Goal: Information Seeking & Learning: Learn about a topic

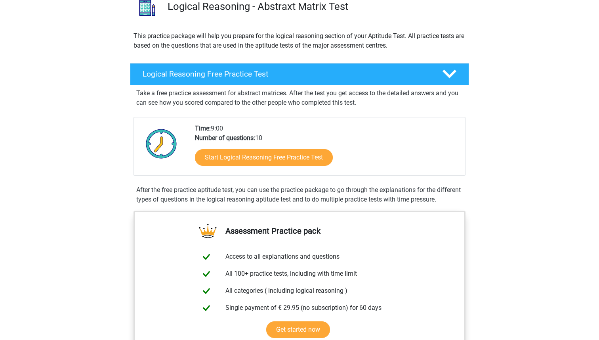
scroll to position [55, 0]
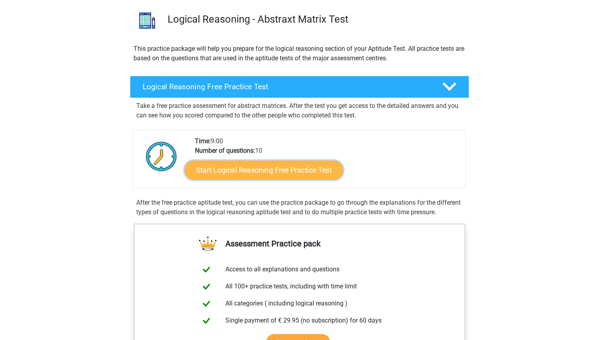
click at [208, 171] on link "Start Logical Reasoning Free Practice Test" at bounding box center [264, 169] width 159 height 19
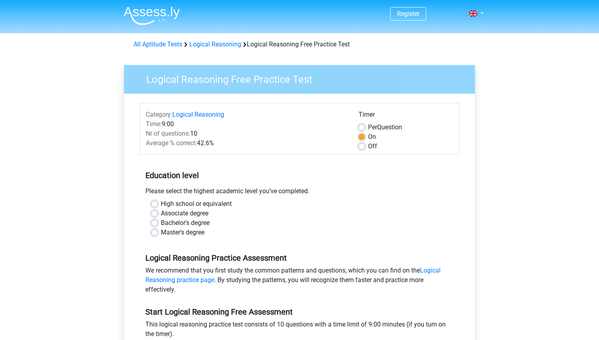
click at [161, 223] on label "Bachelor's degree" at bounding box center [185, 223] width 49 height 10
click at [155, 223] on input "Bachelor's degree" at bounding box center [154, 222] width 6 height 8
radio input "true"
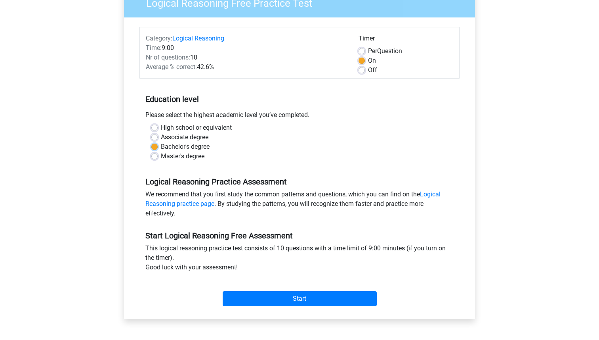
scroll to position [83, 0]
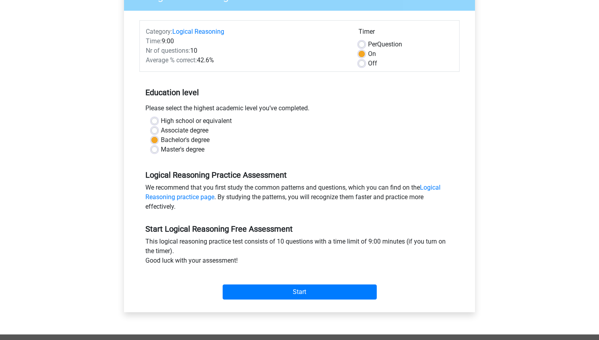
click at [363, 48] on div "Per Question" at bounding box center [406, 45] width 95 height 10
click at [368, 43] on label "Per Question" at bounding box center [385, 45] width 34 height 10
click at [363, 43] on input "Per Question" at bounding box center [362, 44] width 6 height 8
radio input "true"
click at [436, 185] on link "Logical Reasoning practice page" at bounding box center [292, 192] width 295 height 17
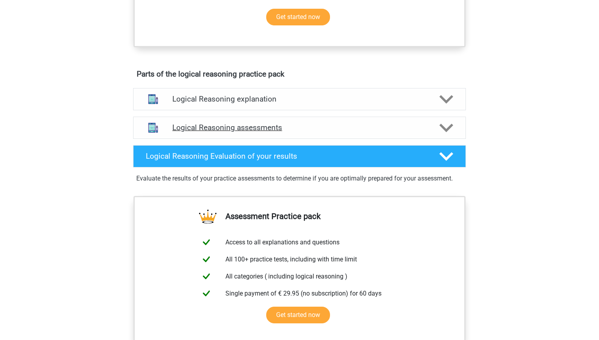
scroll to position [256, 0]
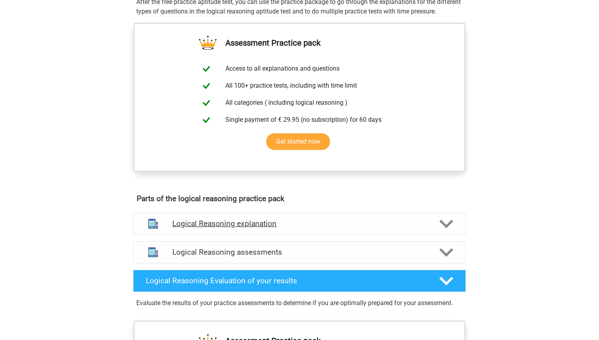
click at [364, 228] on h4 "Logical Reasoning explanation" at bounding box center [299, 223] width 254 height 9
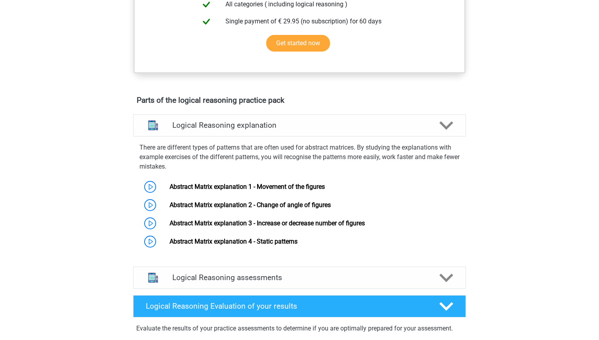
scroll to position [377, 0]
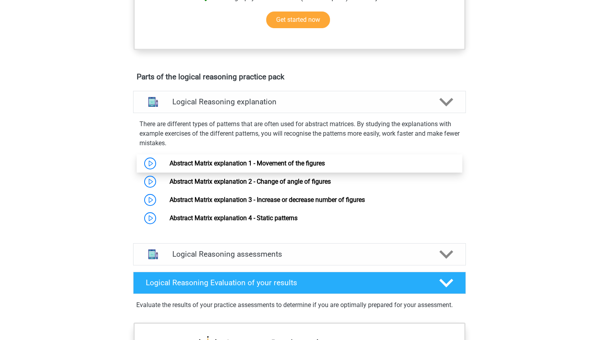
click at [291, 167] on link "Abstract Matrix explanation 1 - Movement of the figures" at bounding box center [247, 163] width 155 height 8
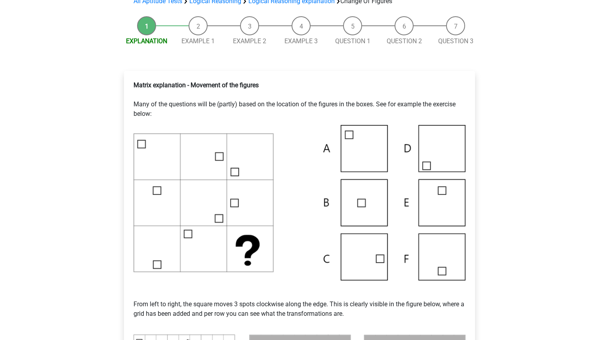
scroll to position [47, 0]
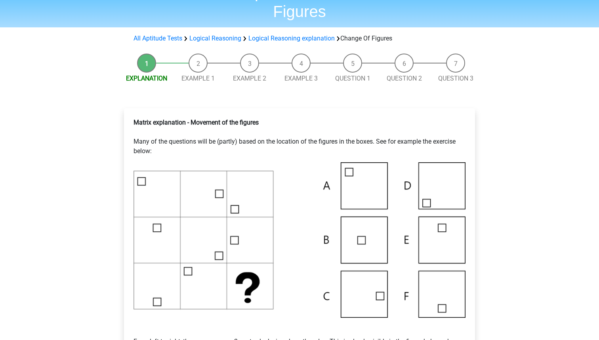
click at [348, 228] on img at bounding box center [300, 239] width 332 height 155
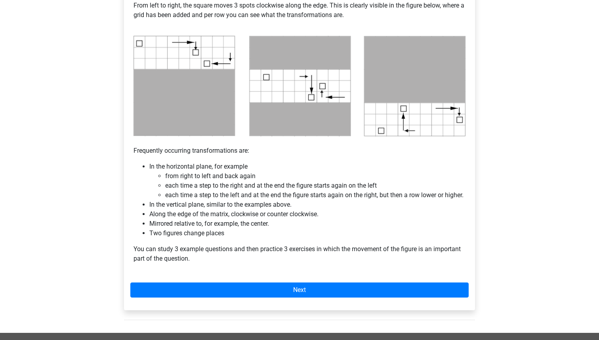
scroll to position [372, 0]
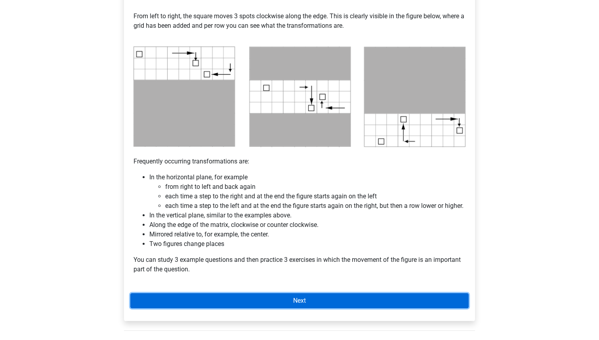
click at [264, 308] on link "Next" at bounding box center [299, 300] width 338 height 15
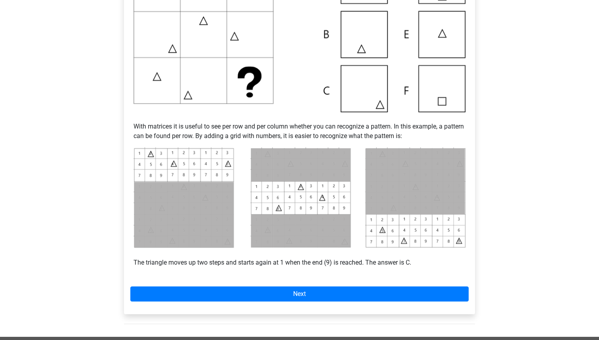
scroll to position [309, 0]
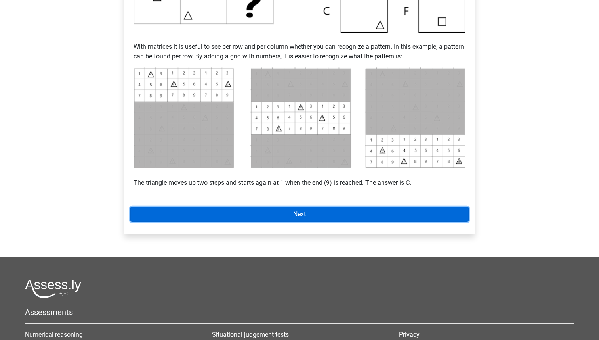
click at [321, 219] on link "Next" at bounding box center [299, 213] width 338 height 15
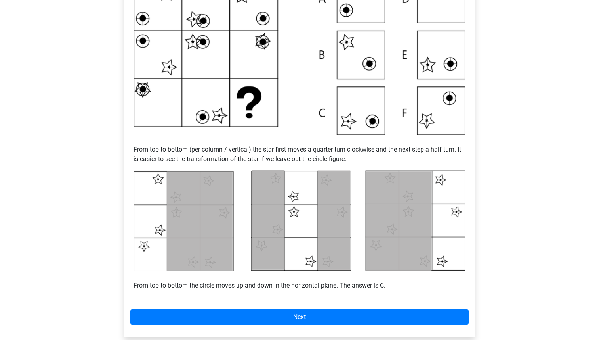
scroll to position [272, 0]
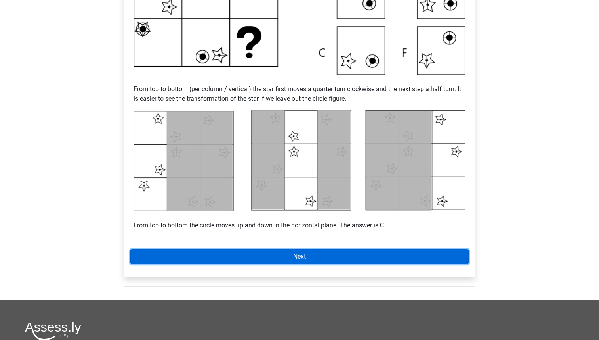
click at [313, 263] on link "Next" at bounding box center [299, 256] width 338 height 15
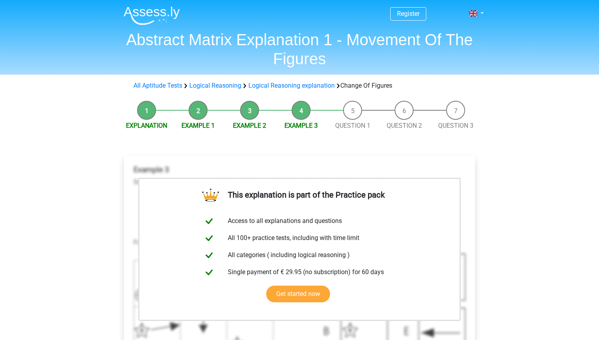
click at [276, 36] on h1 "Abstract Matrix Explanation 1 - Movement Of The Figures" at bounding box center [299, 49] width 365 height 38
click at [169, 10] on img at bounding box center [152, 15] width 56 height 19
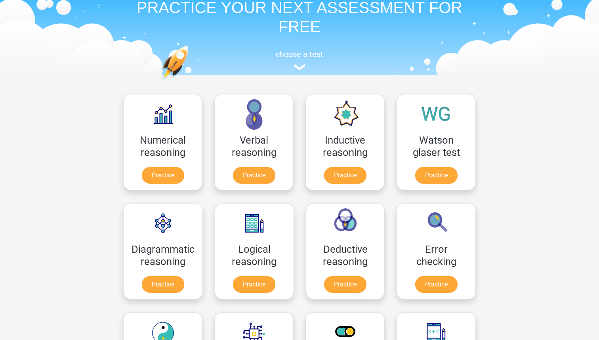
scroll to position [40, 0]
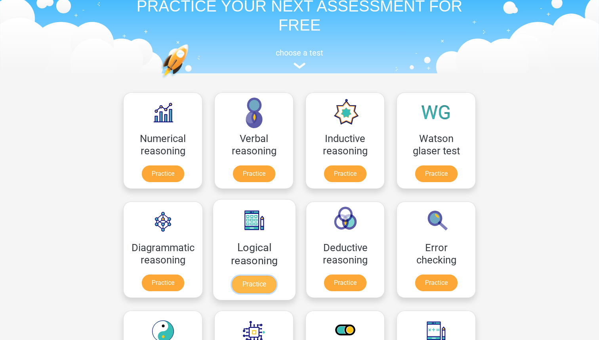
click at [268, 280] on link "Practice" at bounding box center [254, 283] width 44 height 17
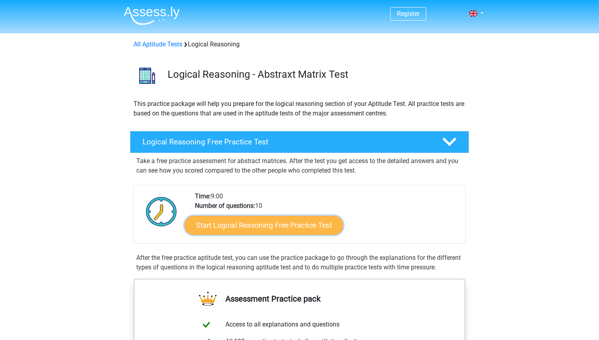
click at [270, 227] on link "Start Logical Reasoning Free Practice Test" at bounding box center [264, 224] width 159 height 19
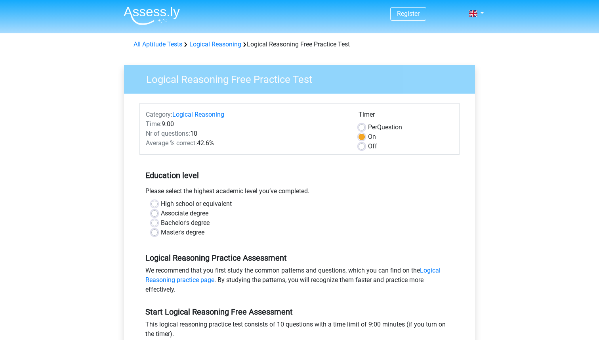
scroll to position [4, 0]
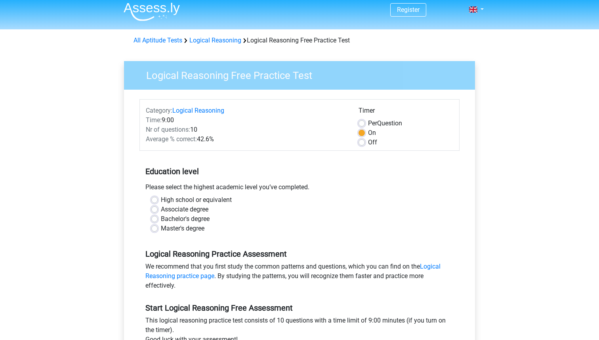
click at [189, 218] on label "Bachelor's degree" at bounding box center [185, 219] width 49 height 10
click at [158, 218] on input "Bachelor's degree" at bounding box center [154, 218] width 6 height 8
radio input "true"
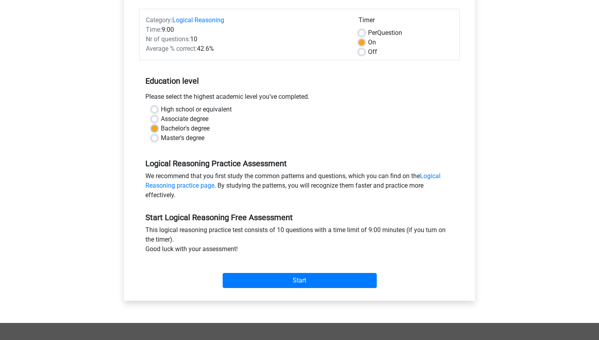
scroll to position [173, 0]
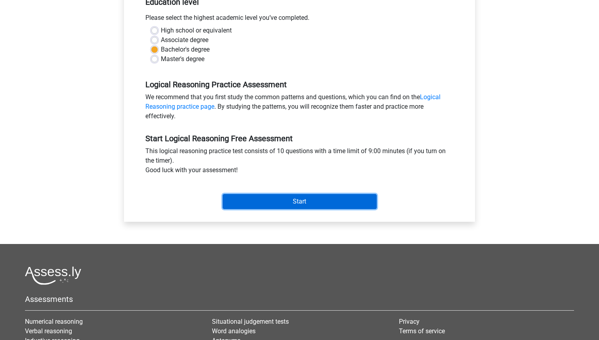
click at [254, 203] on input "Start" at bounding box center [300, 201] width 154 height 15
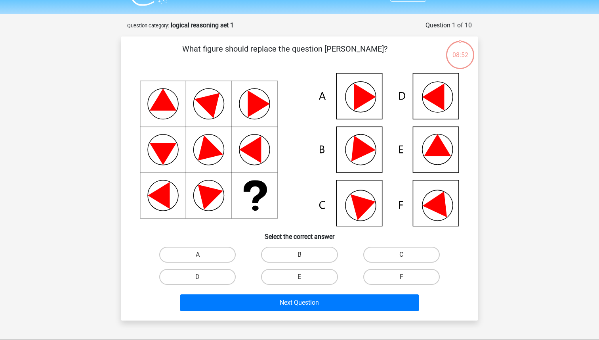
scroll to position [28, 0]
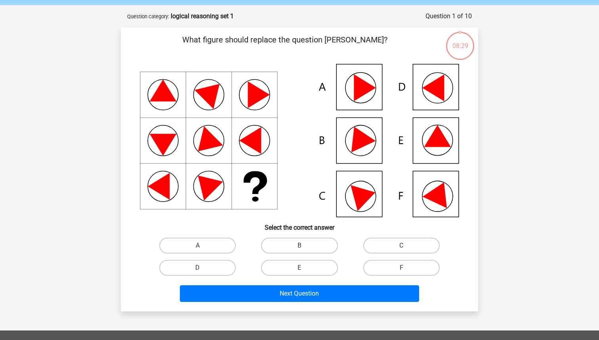
click at [432, 140] on icon at bounding box center [437, 136] width 27 height 22
click at [312, 263] on label "E" at bounding box center [299, 268] width 76 height 16
click at [305, 268] on input "E" at bounding box center [302, 270] width 5 height 5
radio input "true"
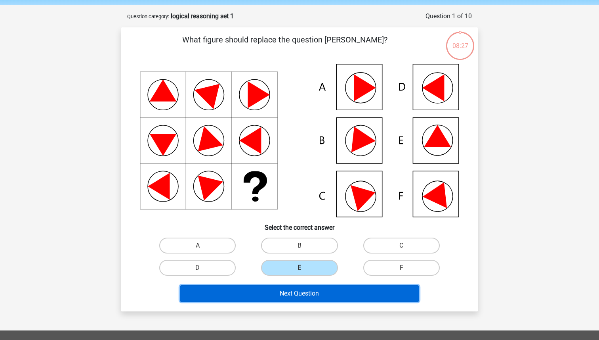
click at [298, 296] on button "Next Question" at bounding box center [300, 293] width 240 height 17
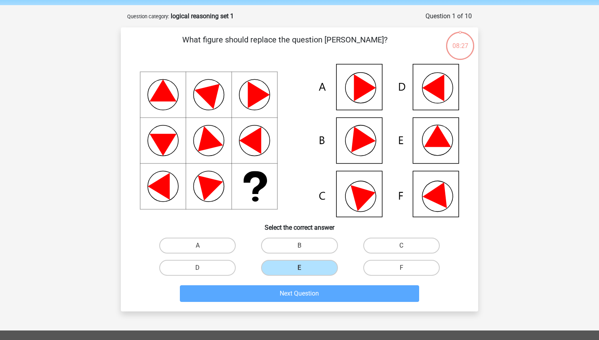
scroll to position [40, 0]
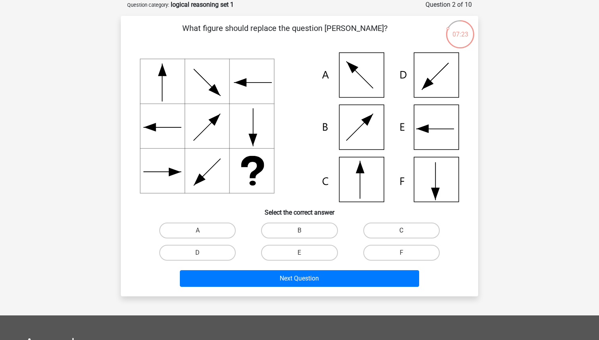
click at [379, 234] on label "C" at bounding box center [401, 230] width 76 height 16
click at [401, 234] on input "C" at bounding box center [403, 232] width 5 height 5
radio input "true"
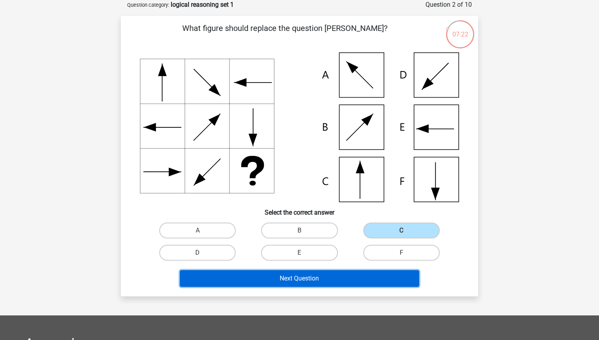
click at [346, 278] on button "Next Question" at bounding box center [300, 278] width 240 height 17
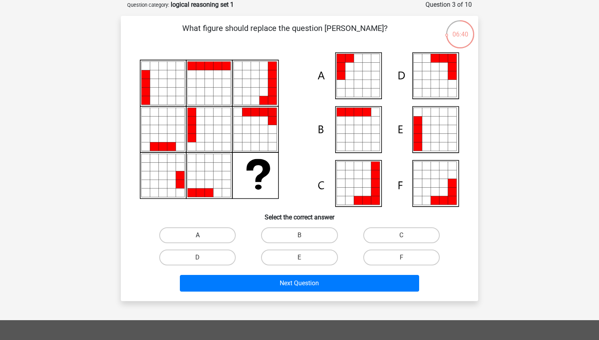
click at [187, 237] on label "A" at bounding box center [197, 235] width 76 height 16
click at [198, 237] on input "A" at bounding box center [200, 237] width 5 height 5
radio input "true"
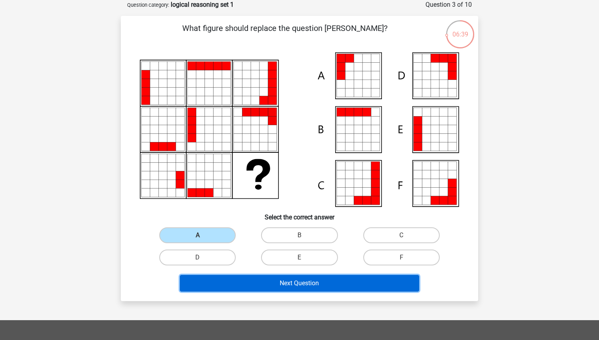
click at [227, 287] on button "Next Question" at bounding box center [300, 283] width 240 height 17
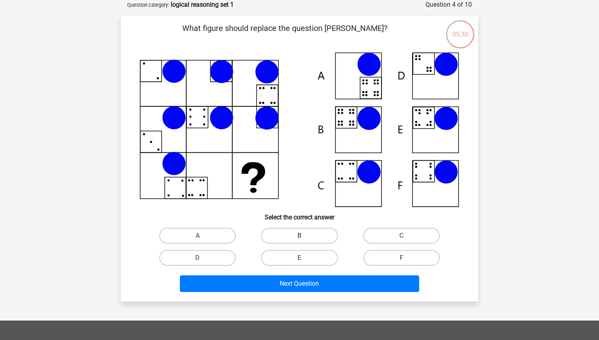
click at [312, 238] on label "B" at bounding box center [299, 236] width 76 height 16
click at [305, 238] on input "B" at bounding box center [302, 237] width 5 height 5
radio input "true"
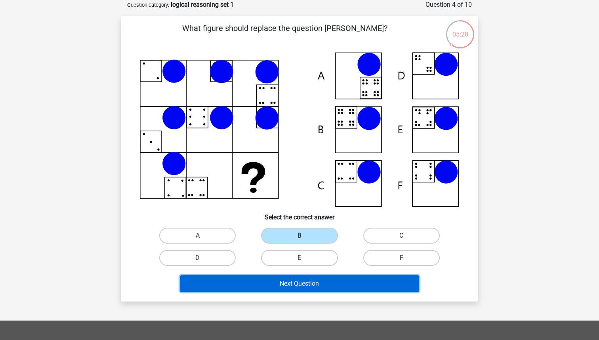
click at [299, 284] on button "Next Question" at bounding box center [300, 283] width 240 height 17
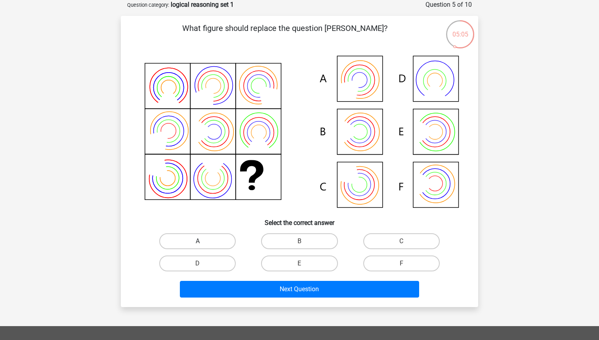
click at [225, 245] on label "A" at bounding box center [197, 241] width 76 height 16
click at [203, 245] on input "A" at bounding box center [200, 243] width 5 height 5
radio input "true"
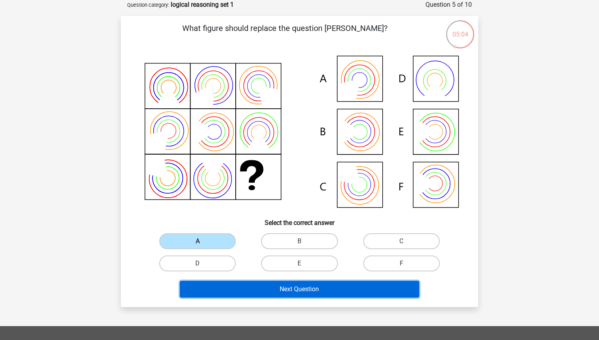
click at [249, 283] on button "Next Question" at bounding box center [300, 289] width 240 height 17
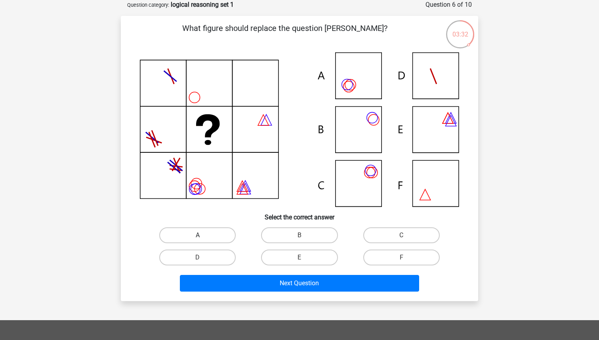
click at [222, 232] on label "A" at bounding box center [197, 235] width 76 height 16
click at [203, 235] on input "A" at bounding box center [200, 237] width 5 height 5
radio input "true"
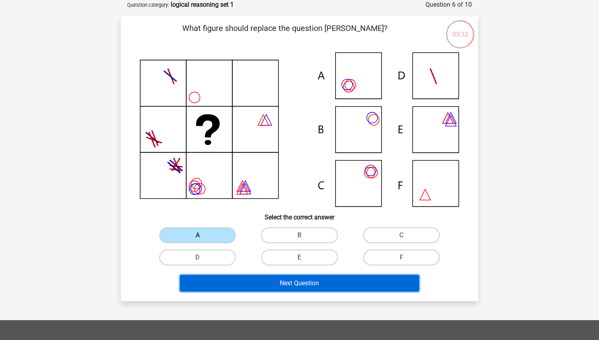
click at [243, 281] on button "Next Question" at bounding box center [300, 283] width 240 height 17
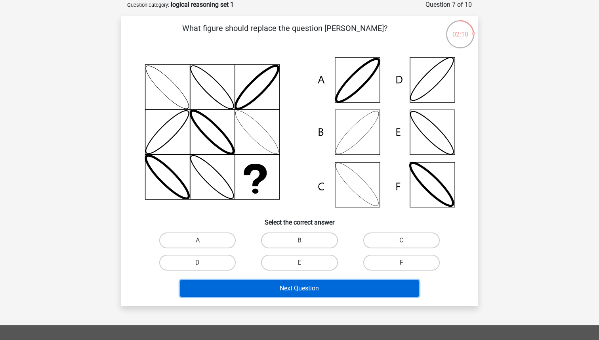
click at [300, 286] on button "Next Question" at bounding box center [300, 288] width 240 height 17
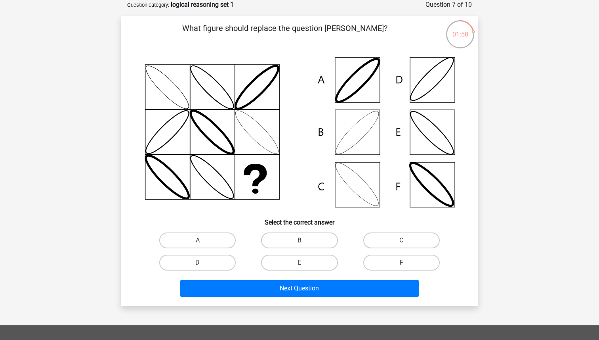
click at [308, 242] on label "B" at bounding box center [299, 240] width 76 height 16
click at [305, 242] on input "B" at bounding box center [302, 242] width 5 height 5
radio input "true"
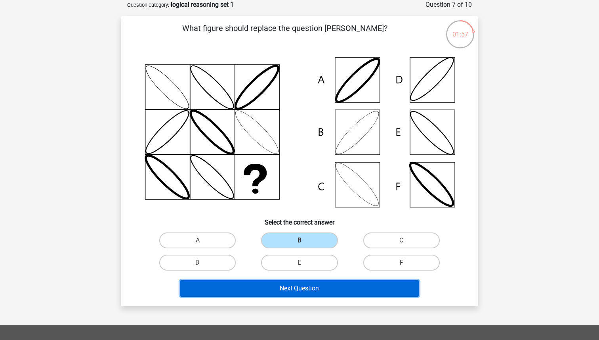
click at [305, 289] on button "Next Question" at bounding box center [300, 288] width 240 height 17
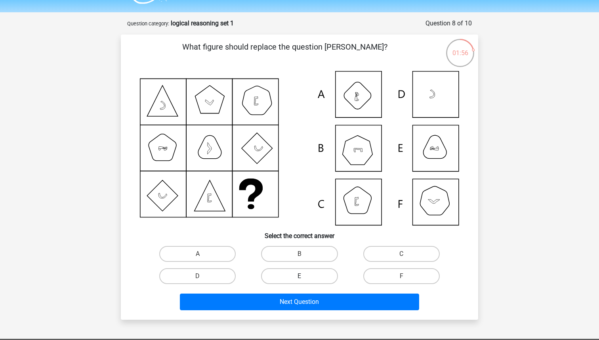
scroll to position [20, 0]
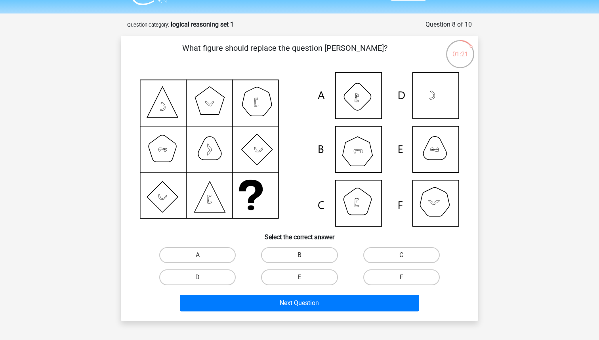
click at [284, 269] on div "E" at bounding box center [300, 277] width 102 height 22
click at [282, 277] on label "E" at bounding box center [299, 277] width 76 height 16
click at [300, 277] on input "E" at bounding box center [302, 279] width 5 height 5
radio input "true"
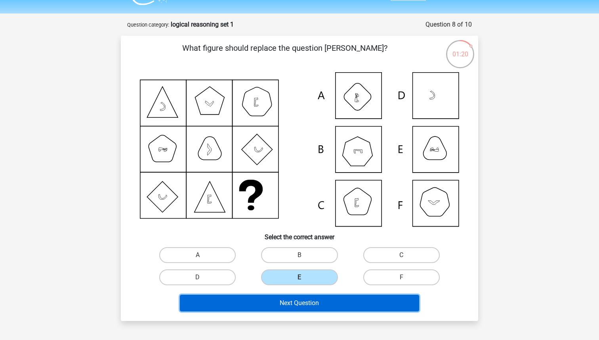
click at [275, 302] on button "Next Question" at bounding box center [300, 302] width 240 height 17
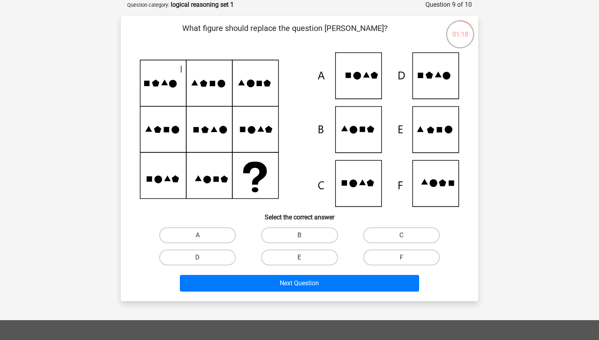
scroll to position [28, 0]
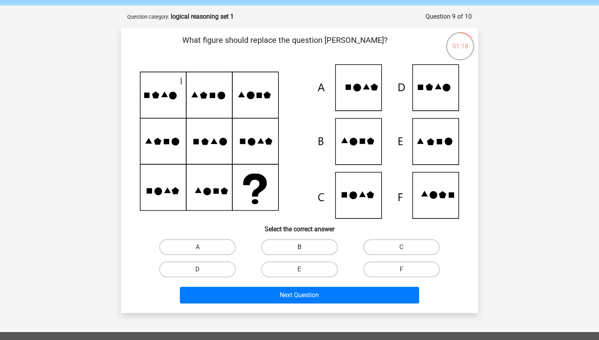
click at [314, 240] on label "B" at bounding box center [299, 247] width 76 height 16
click at [305, 247] on input "B" at bounding box center [302, 249] width 5 height 5
radio input "true"
click at [301, 284] on div "Next Question" at bounding box center [300, 293] width 332 height 26
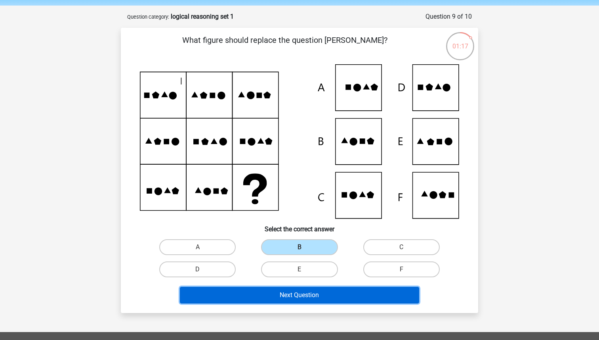
click at [296, 301] on button "Next Question" at bounding box center [300, 295] width 240 height 17
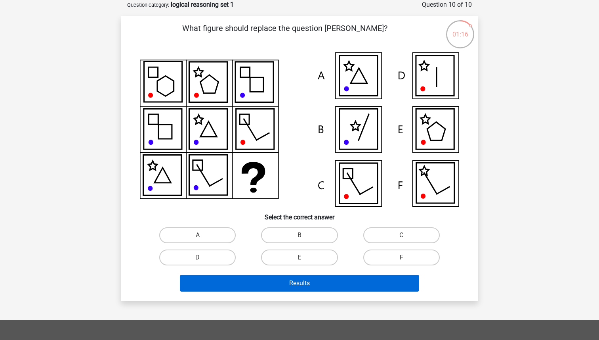
scroll to position [36, 0]
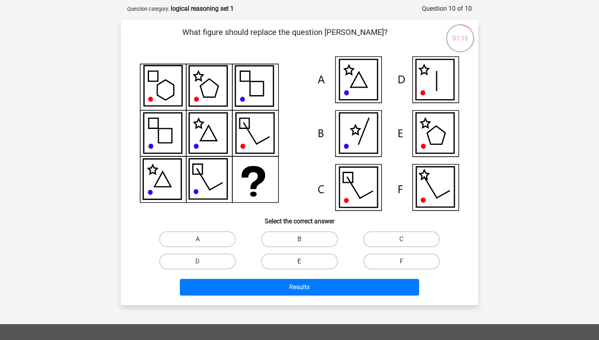
click at [305, 267] on label "E" at bounding box center [299, 261] width 76 height 16
click at [305, 266] on input "E" at bounding box center [302, 263] width 5 height 5
radio input "true"
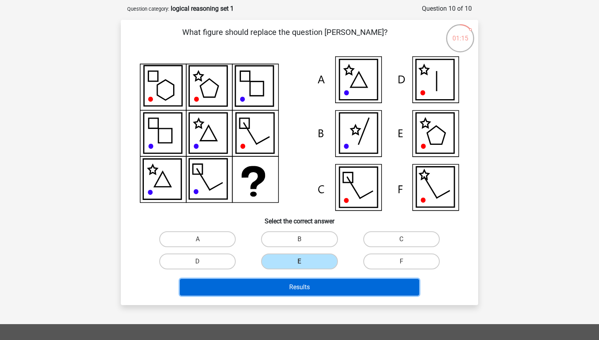
click at [299, 285] on button "Results" at bounding box center [300, 287] width 240 height 17
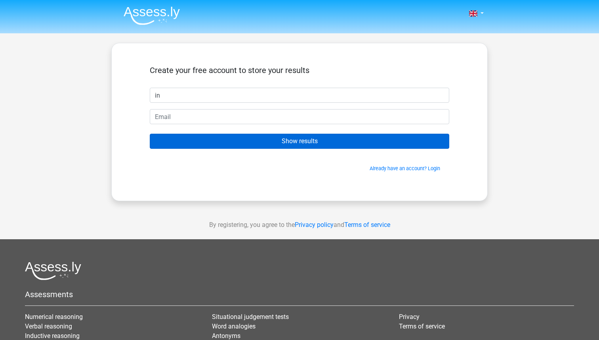
type input "i"
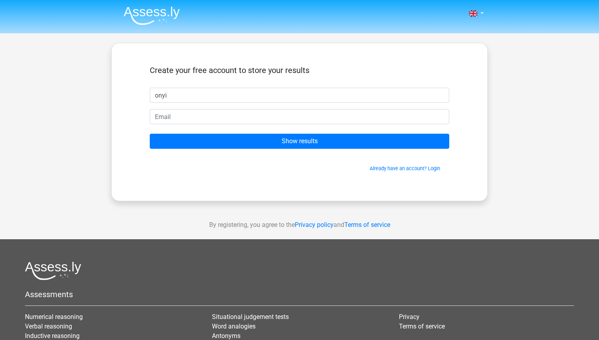
type input "onyi"
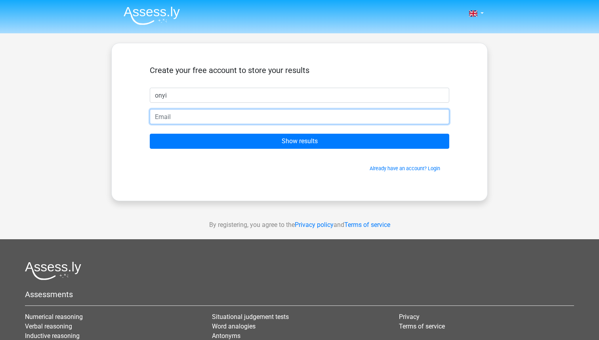
click at [279, 112] on input "email" at bounding box center [300, 116] width 300 height 15
type input "[EMAIL_ADDRESS][DOMAIN_NAME]"
click at [150, 134] on input "Show results" at bounding box center [300, 141] width 300 height 15
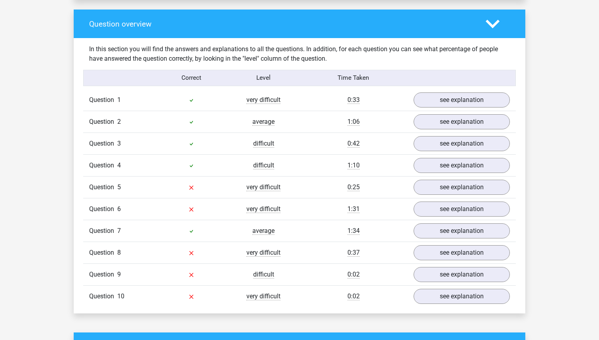
scroll to position [589, 0]
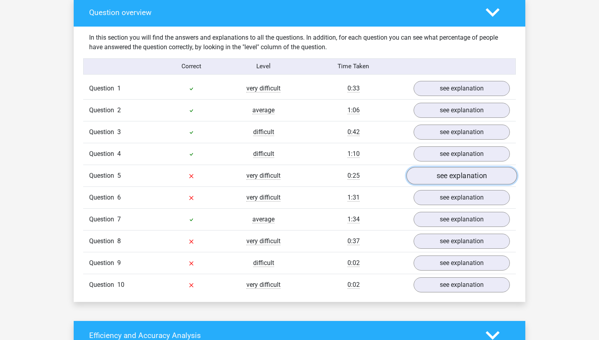
click at [424, 178] on link "see explanation" at bounding box center [462, 175] width 111 height 17
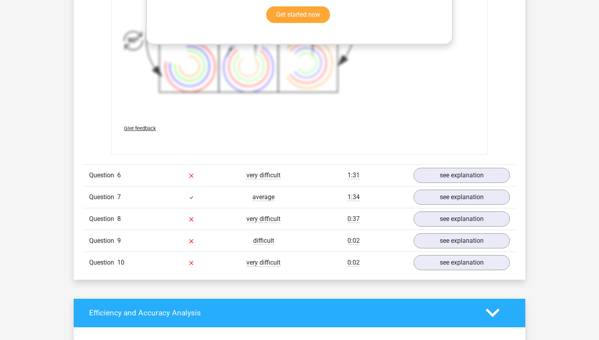
scroll to position [1214, 0]
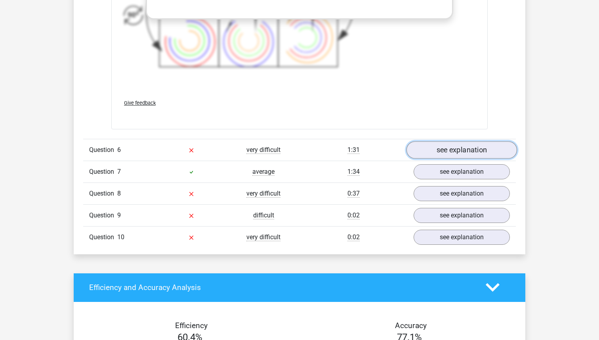
click at [447, 150] on link "see explanation" at bounding box center [462, 149] width 111 height 17
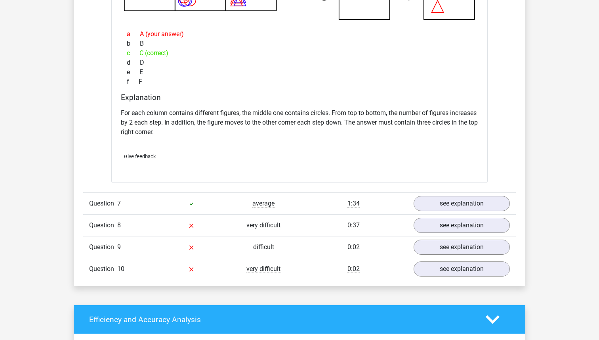
scroll to position [1557, 0]
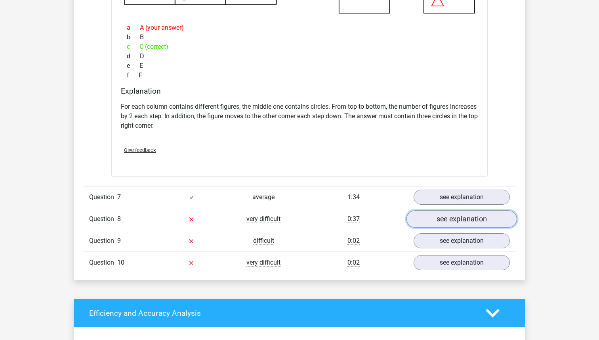
click at [425, 220] on link "see explanation" at bounding box center [462, 218] width 111 height 17
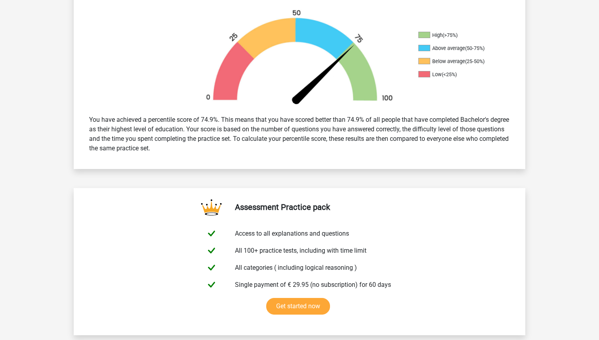
scroll to position [208, 0]
